Goal: Check status: Check status

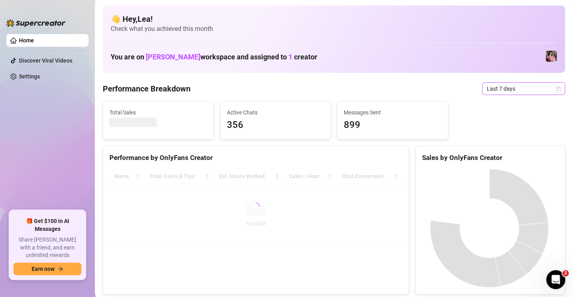
click at [556, 90] on icon "calendar" at bounding box center [558, 88] width 5 height 5
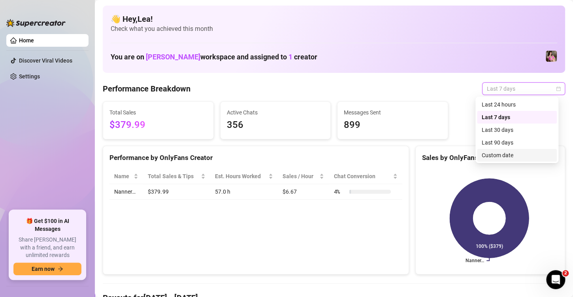
click at [509, 155] on div "Custom date" at bounding box center [517, 155] width 70 height 9
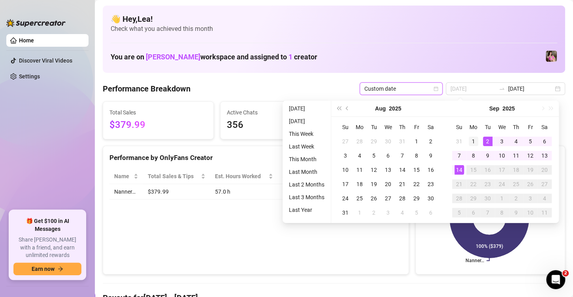
type input "[DATE]"
click at [477, 138] on div "1" at bounding box center [473, 140] width 9 height 9
type input "[DATE]"
click at [548, 157] on div "13" at bounding box center [544, 155] width 9 height 9
click at [548, 157] on div "Sales by OnlyFans Creator [PERSON_NAME]… 100% ($379)" at bounding box center [491, 210] width 150 height 129
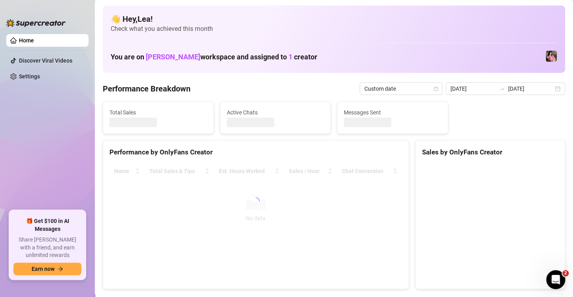
type input "[DATE]"
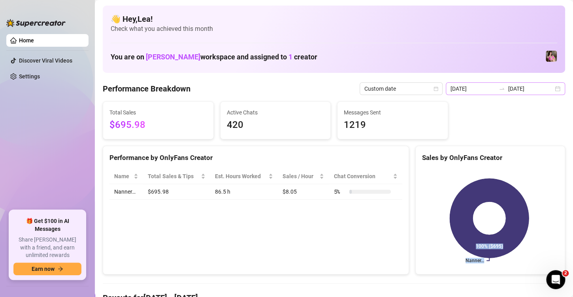
click at [552, 87] on div "[DATE] [DATE]" at bounding box center [505, 88] width 119 height 13
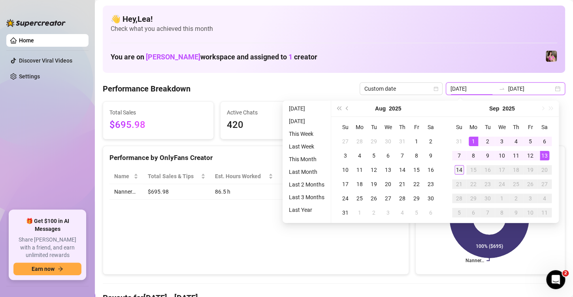
type input "[DATE]"
click at [462, 171] on div "14" at bounding box center [459, 169] width 9 height 9
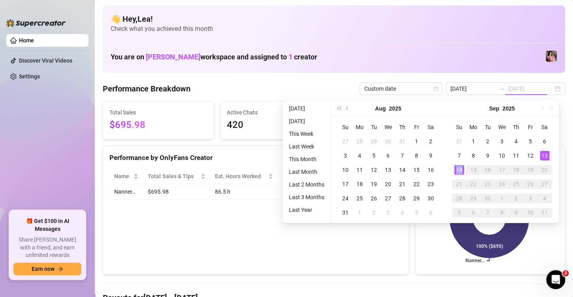
click at [462, 171] on div "14" at bounding box center [459, 169] width 9 height 9
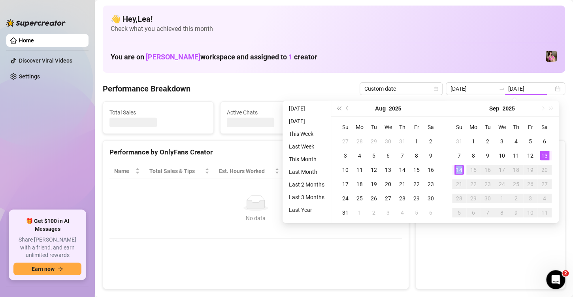
type input "[DATE]"
